Goal: Task Accomplishment & Management: Manage account settings

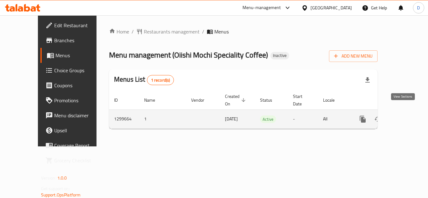
click at [406, 116] on icon "enhanced table" at bounding box center [408, 120] width 8 height 8
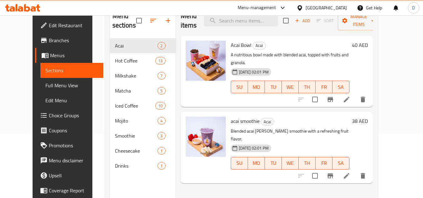
scroll to position [25, 0]
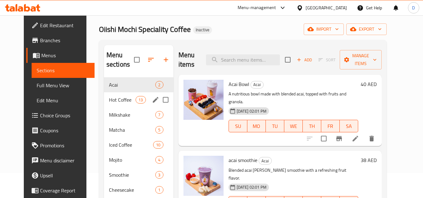
click at [114, 95] on div "Hot Coffee 13" at bounding box center [139, 99] width 70 height 15
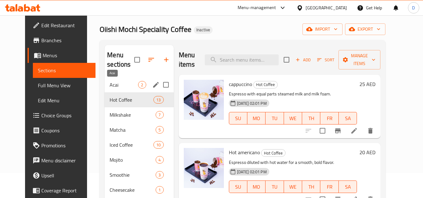
click at [117, 84] on span "Acai" at bounding box center [124, 85] width 28 height 8
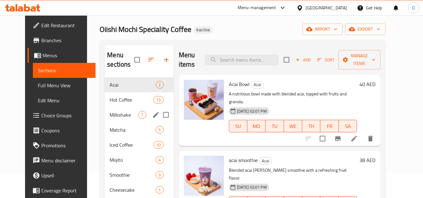
click at [115, 119] on div "Milkshake 7" at bounding box center [139, 114] width 69 height 15
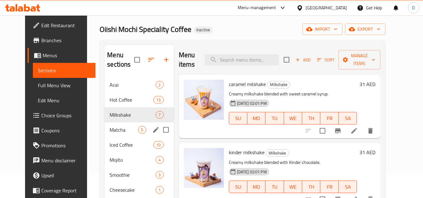
click at [112, 136] on div "Matcha 5" at bounding box center [139, 129] width 69 height 15
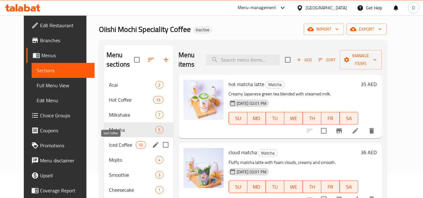
click at [111, 149] on div "Iced Coffee 10" at bounding box center [139, 144] width 70 height 15
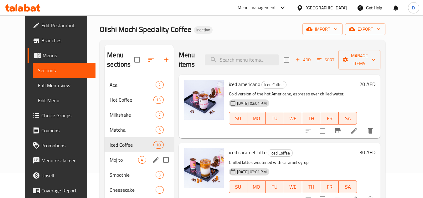
click at [111, 165] on div "Mojito 4" at bounding box center [139, 159] width 69 height 15
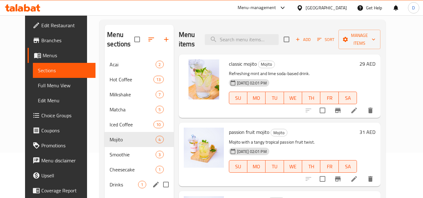
scroll to position [56, 0]
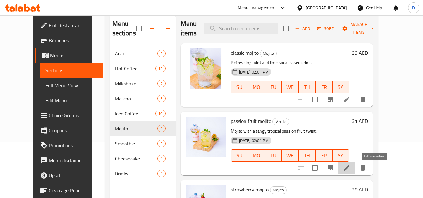
click at [350, 165] on icon at bounding box center [347, 168] width 8 height 8
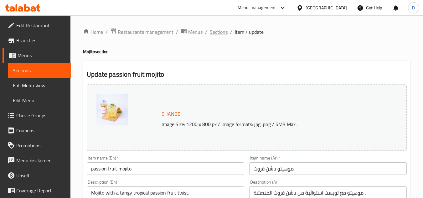
click at [223, 34] on span "Sections" at bounding box center [219, 32] width 18 height 8
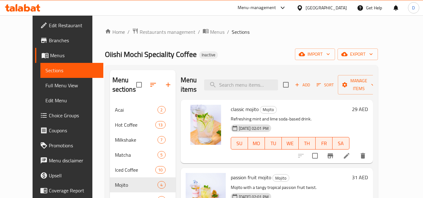
click at [49, 22] on span "Edit Restaurant" at bounding box center [73, 26] width 49 height 8
